Goal: Transaction & Acquisition: Purchase product/service

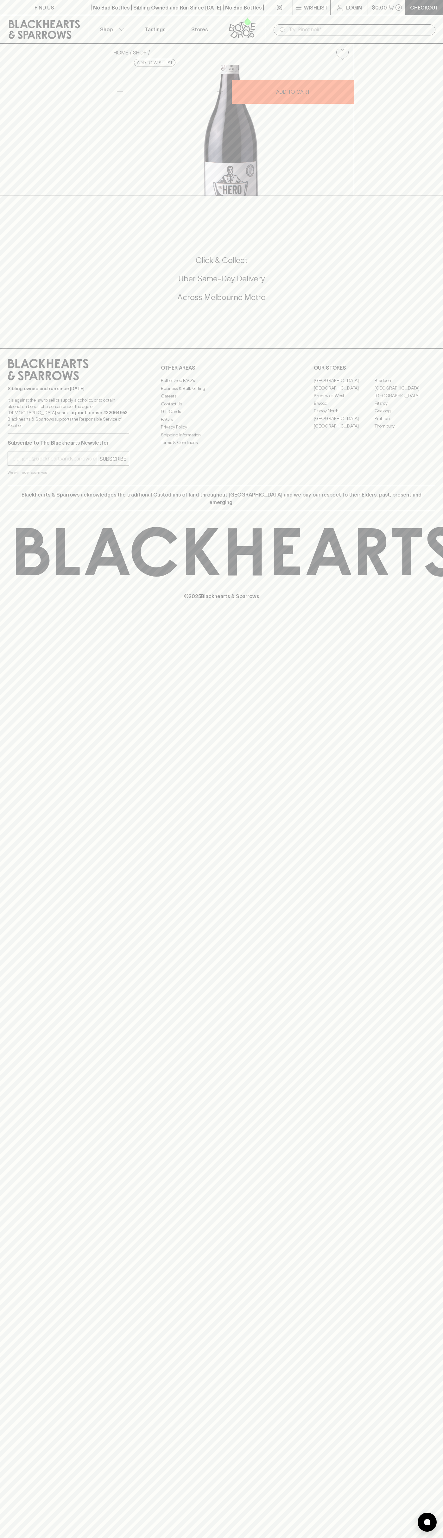
click at [128, 12] on div "| No Bad Bottles | Sibling Owned and Run Since [DATE] | No Bad Bottles | Siblin…" at bounding box center [177, 7] width 177 height 15
click at [417, 600] on p "© 2025 Blackhearts & Sparrows" at bounding box center [221, 588] width 443 height 23
click at [151, 1537] on html "FIND US | No Bad Bottles | Sibling Owned and Run Since [DATE] | No Bad Bottles …" at bounding box center [221, 769] width 443 height 1538
click at [12, 787] on div "FIND US | No Bad Bottles | Sibling Owned and Run Since [DATE] | No Bad Bottles …" at bounding box center [221, 769] width 443 height 1538
